Goal: Navigation & Orientation: Find specific page/section

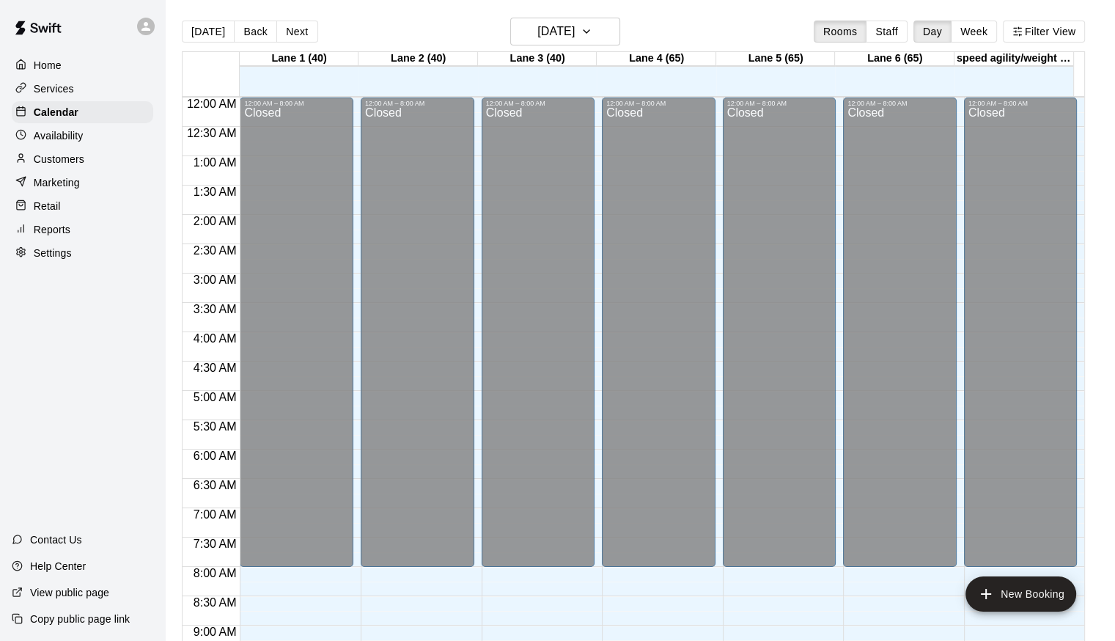
scroll to position [689, 0]
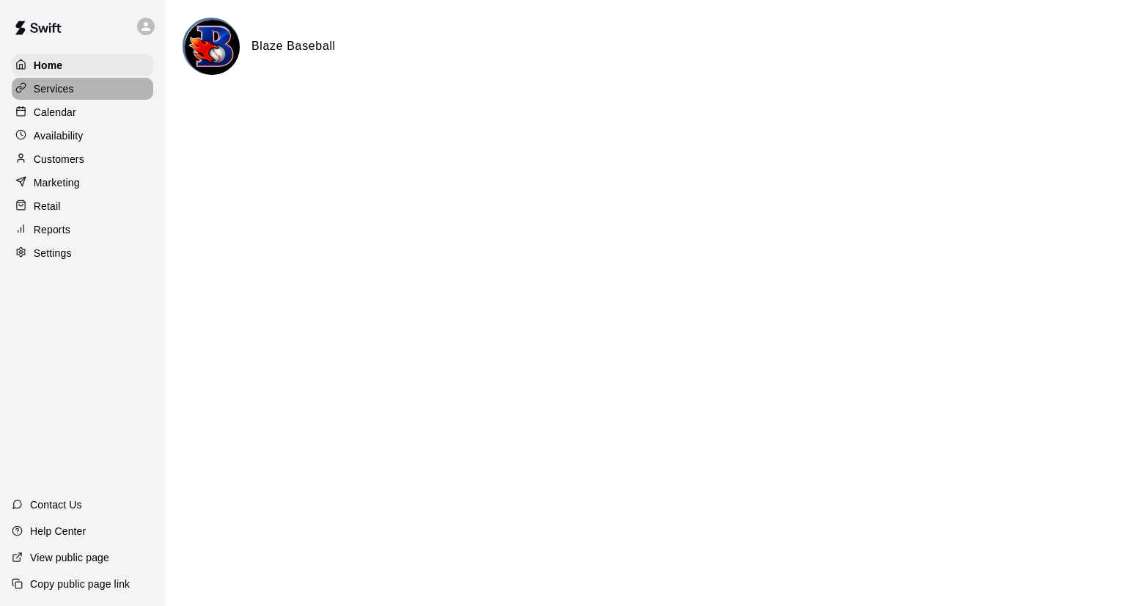
click at [81, 87] on div "Services" at bounding box center [83, 89] width 142 height 22
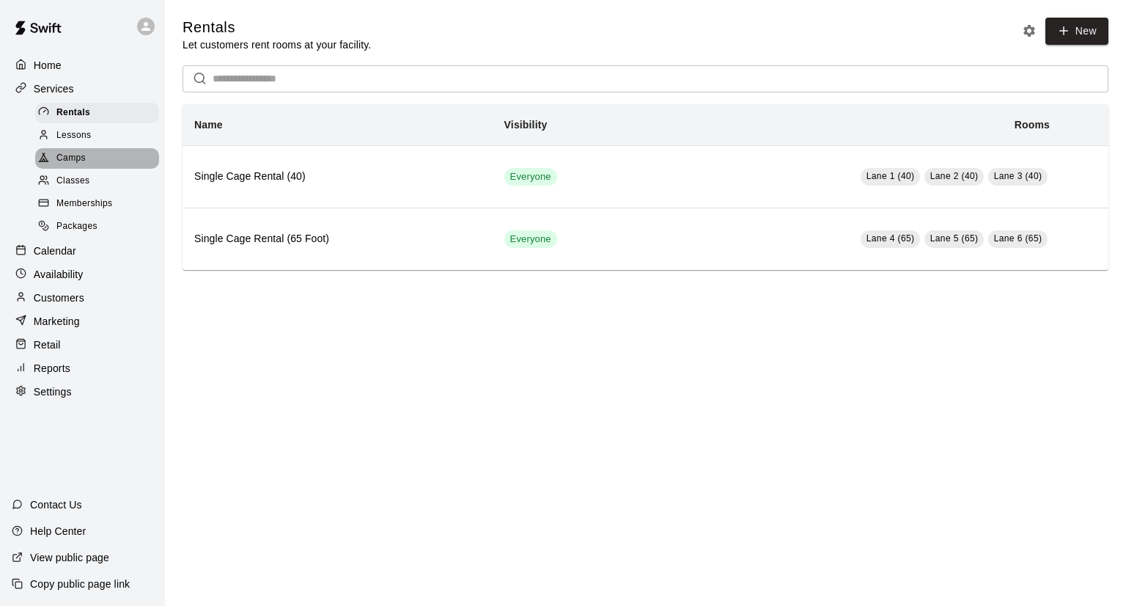
click at [72, 162] on span "Camps" at bounding box center [70, 158] width 29 height 15
